Goal: Task Accomplishment & Management: Use online tool/utility

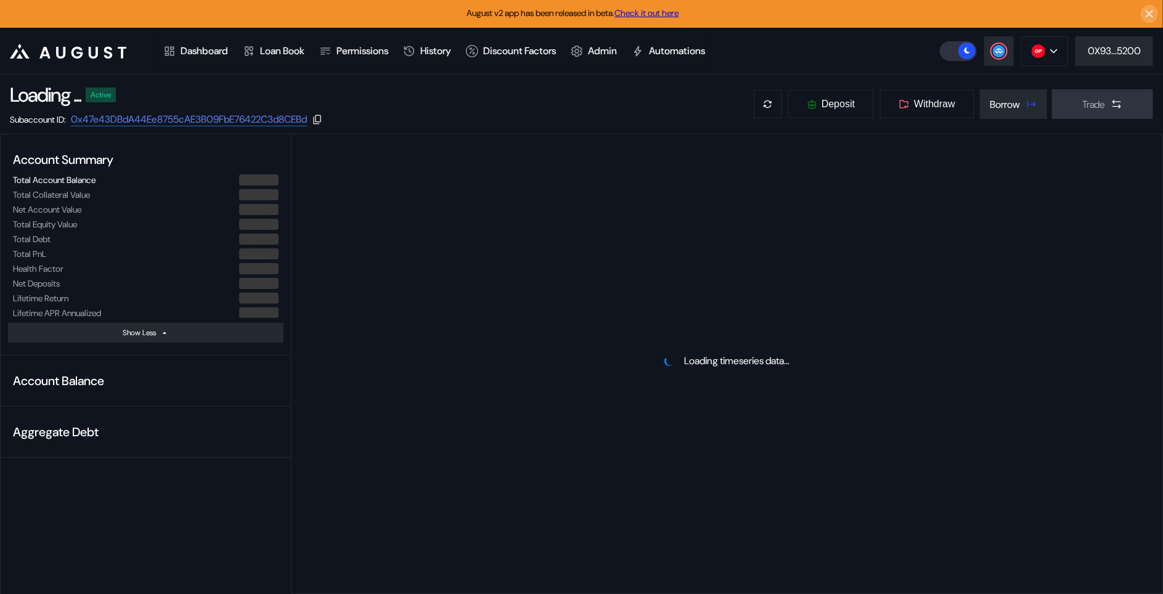
select select "*"
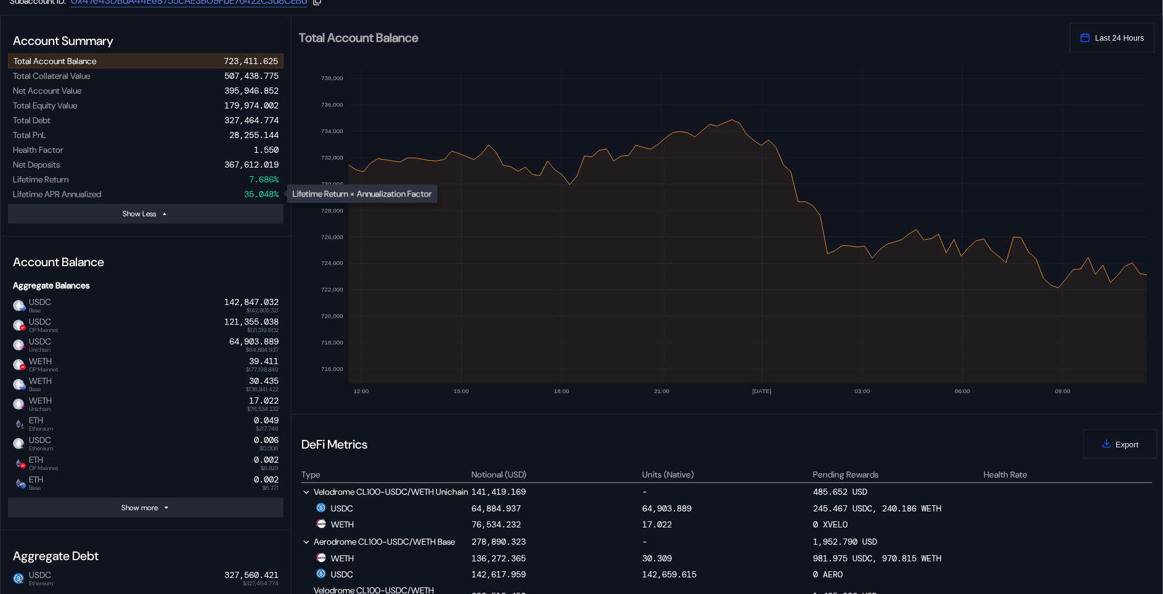
scroll to position [111, 0]
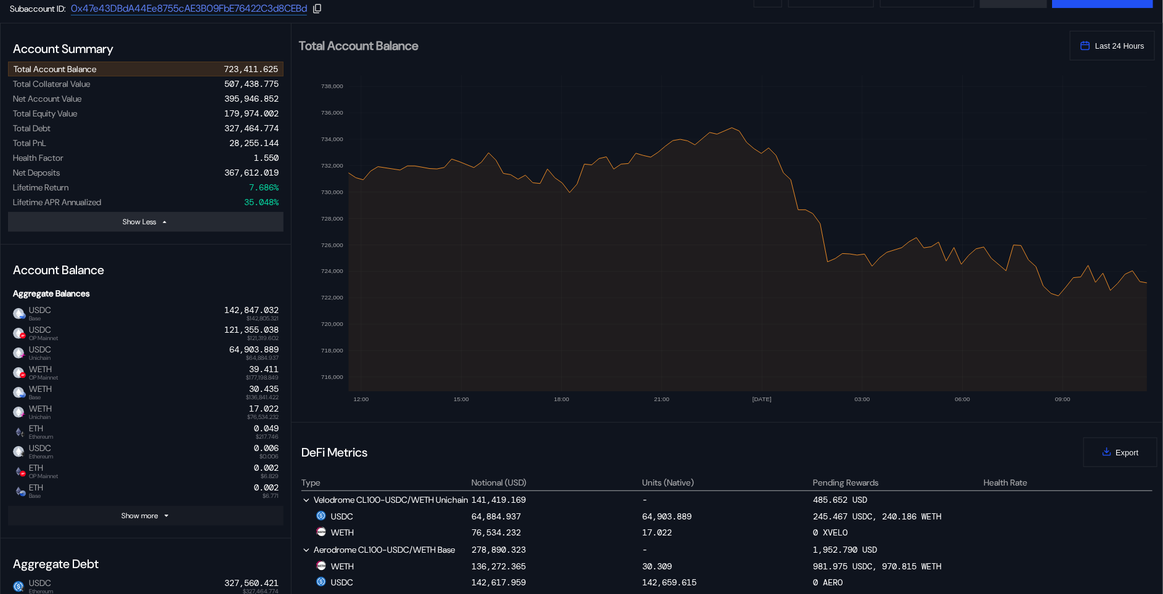
click at [221, 515] on button "Show more" at bounding box center [146, 516] width 276 height 20
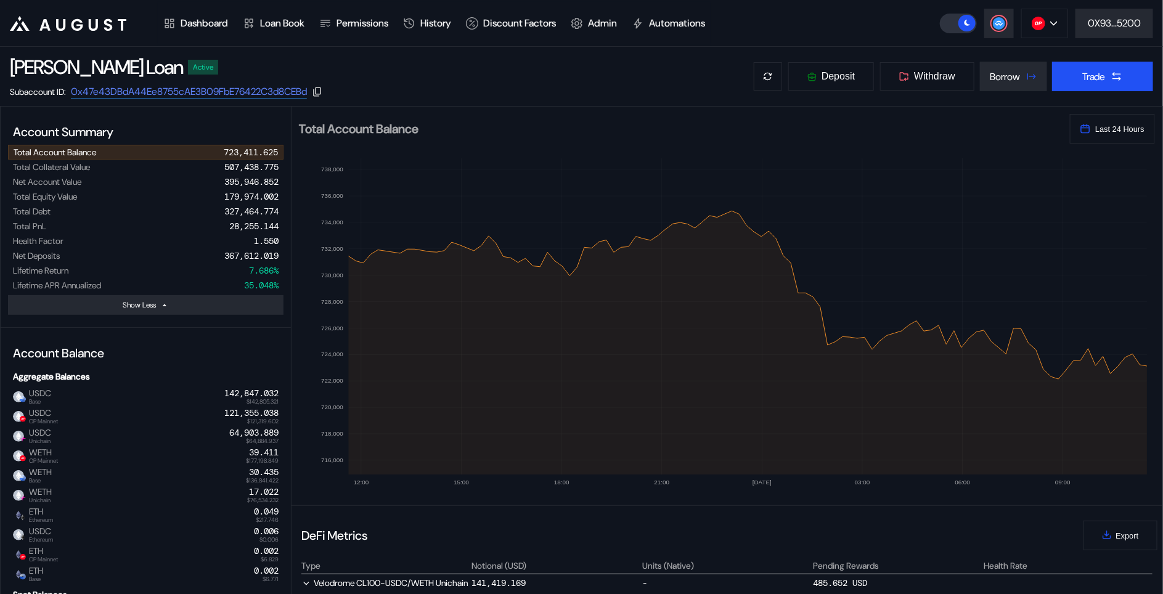
scroll to position [0, 0]
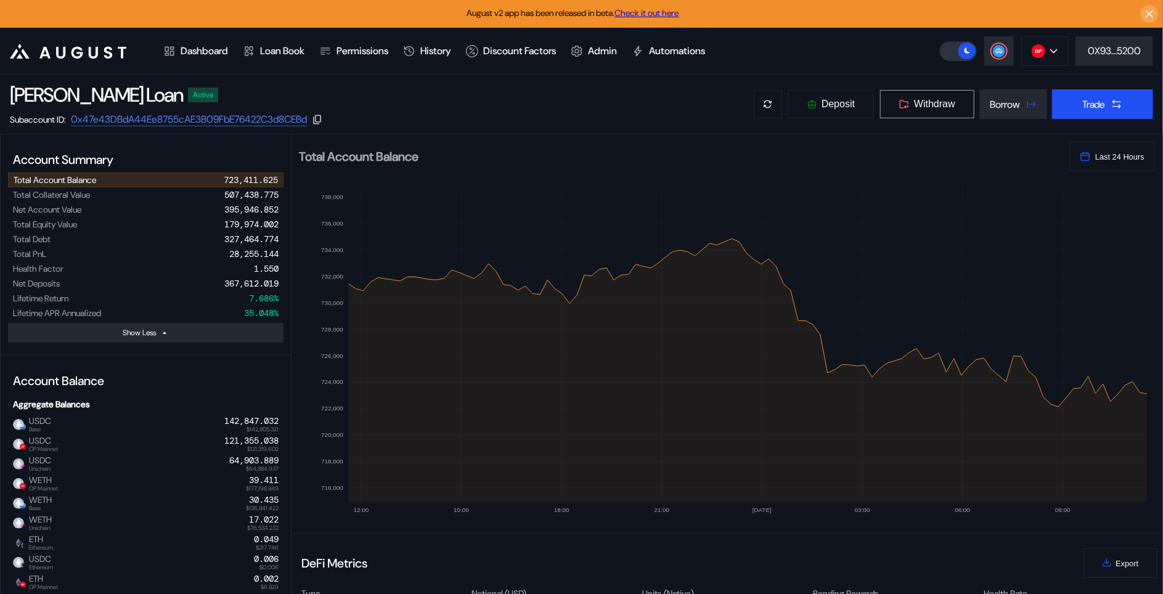
click at [915, 104] on span "Withdraw" at bounding box center [934, 104] width 41 height 11
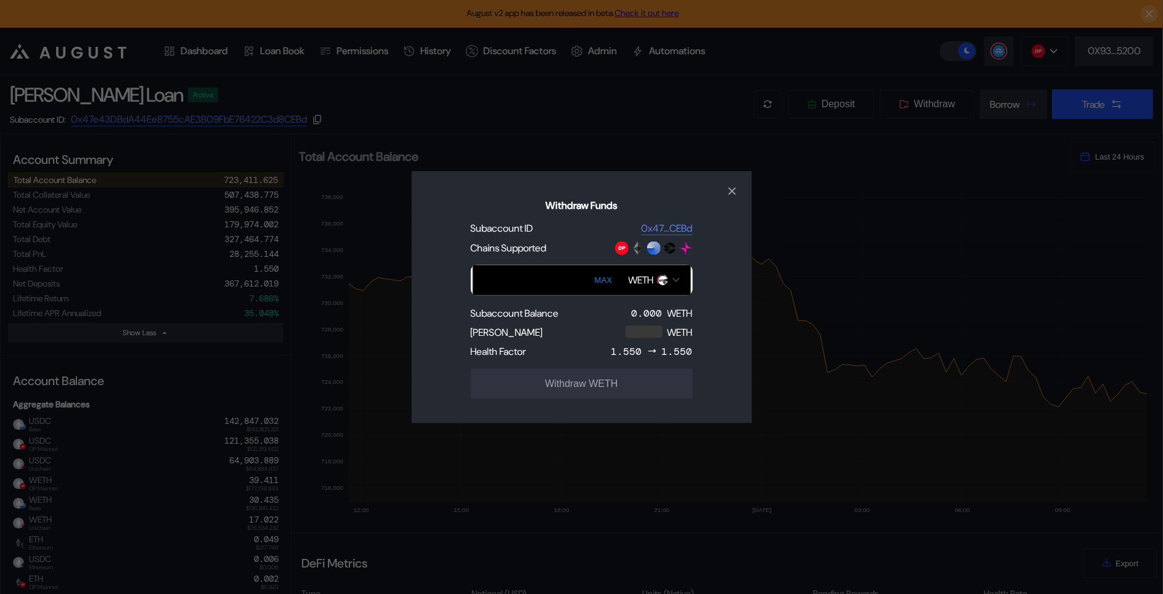
click at [644, 284] on div "WETH" at bounding box center [641, 280] width 25 height 13
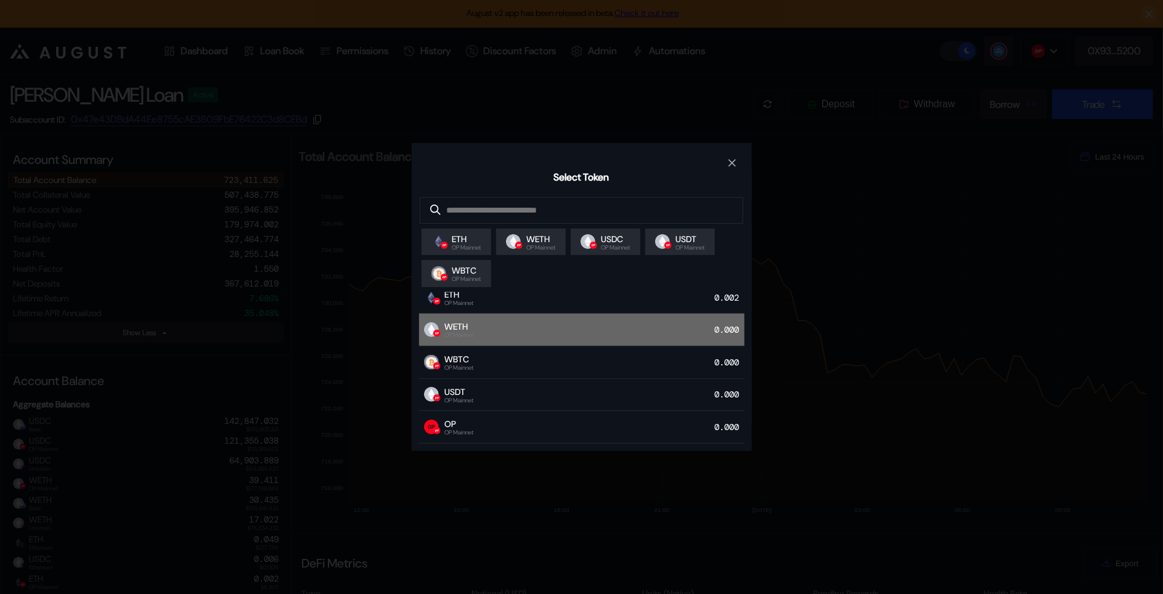
scroll to position [27, 0]
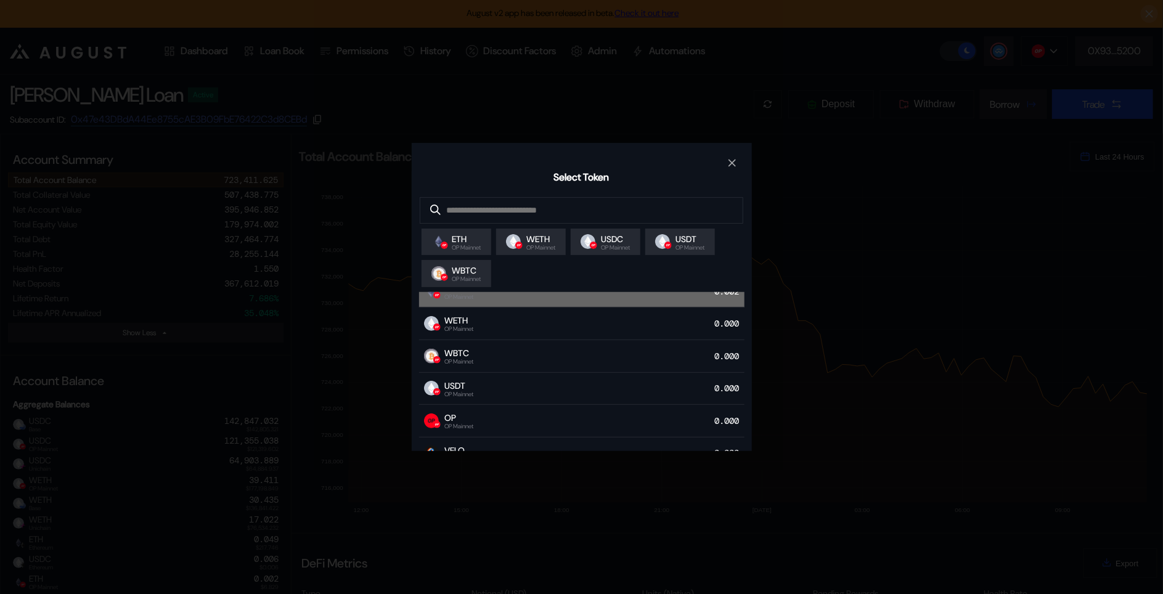
click at [613, 303] on div "ETH OP Mainnet 0.002" at bounding box center [582, 292] width 326 height 33
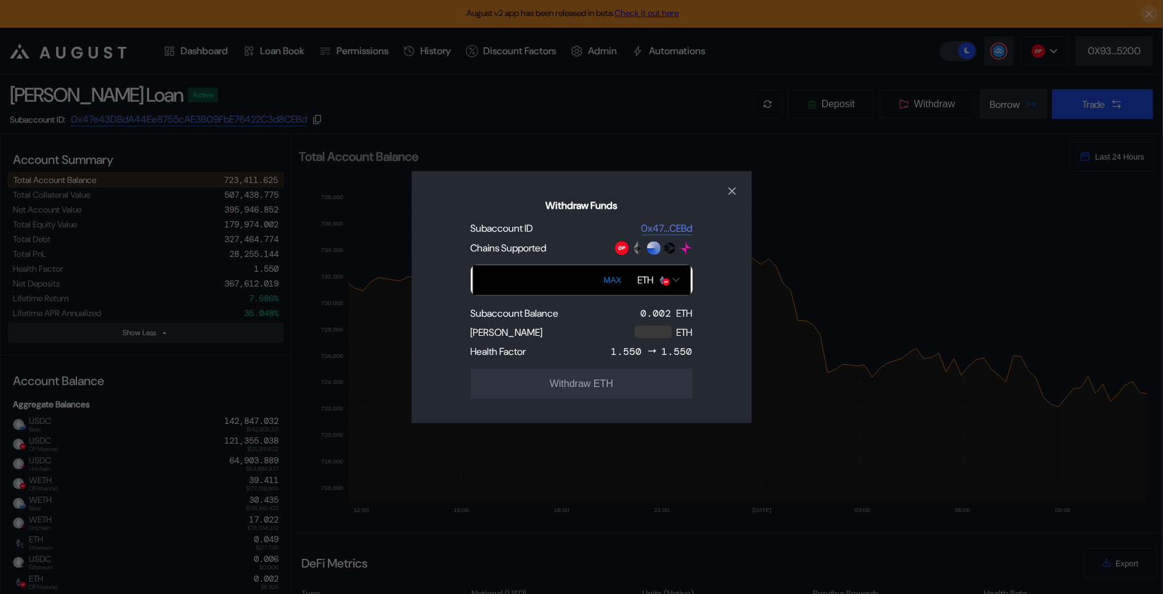
click at [607, 280] on button "MAX" at bounding box center [612, 280] width 25 height 28
type input "**********"
click at [662, 282] on img "Open menu for selecting token for payment" at bounding box center [662, 279] width 11 height 11
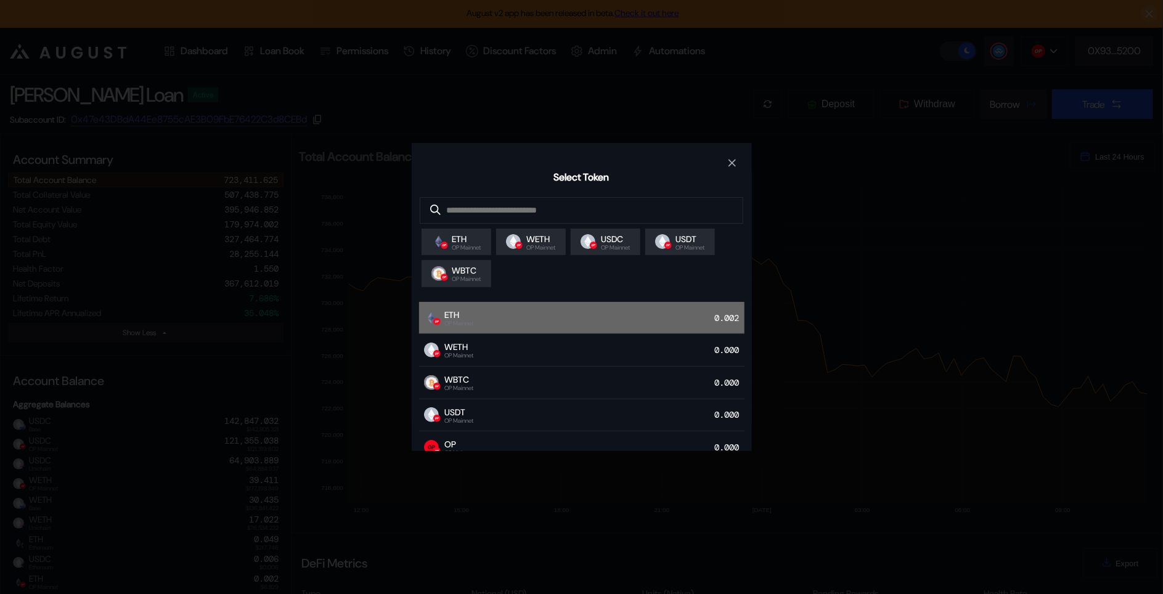
scroll to position [87, 0]
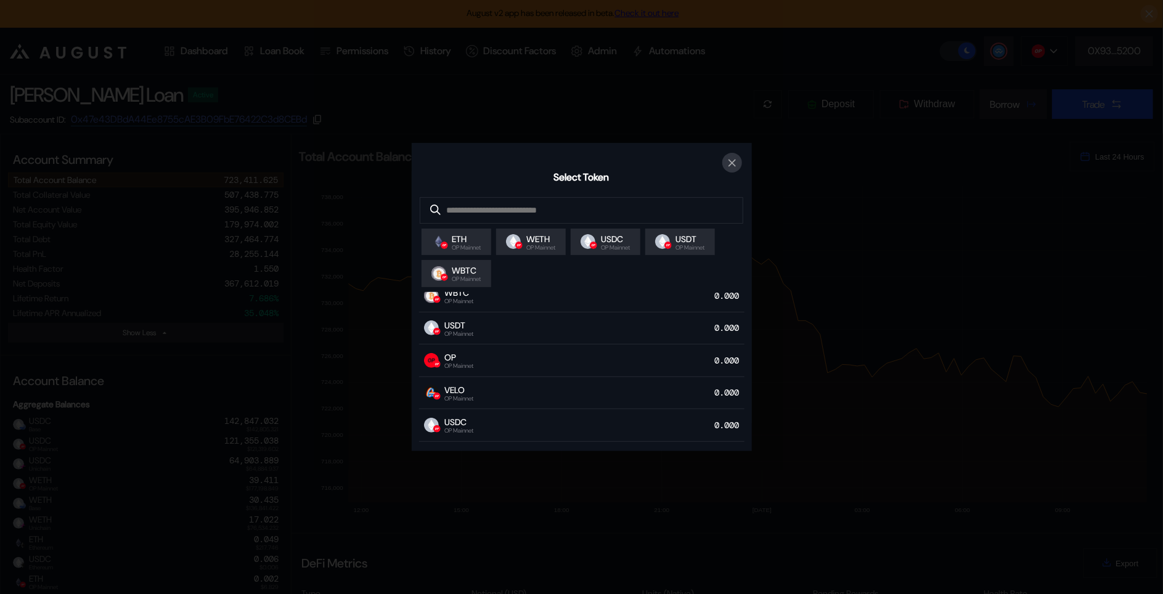
click at [735, 165] on icon "close modal" at bounding box center [732, 163] width 12 height 13
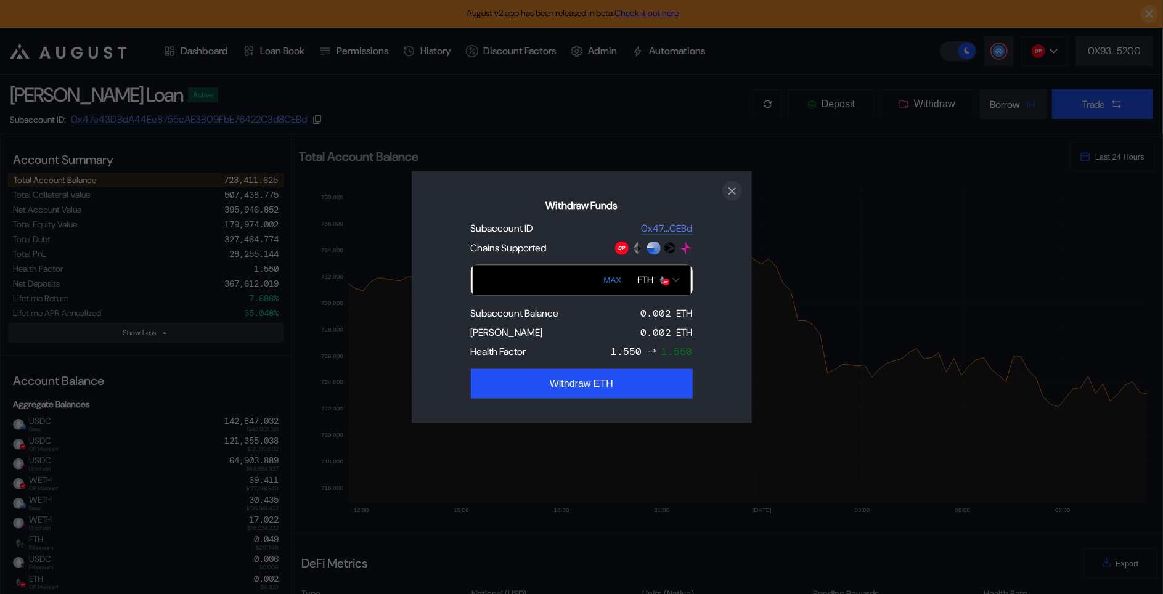
click at [734, 192] on icon "close modal" at bounding box center [732, 191] width 6 height 6
